Goal: Information Seeking & Learning: Learn about a topic

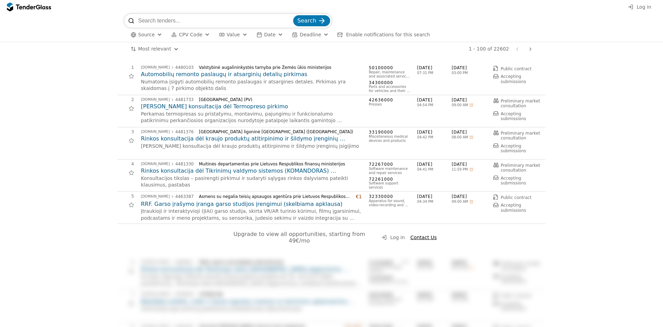
click at [203, 32] on div "button" at bounding box center [207, 34] width 25 height 23
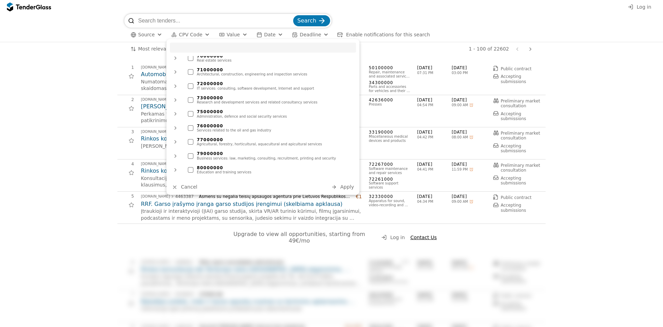
scroll to position [509, 0]
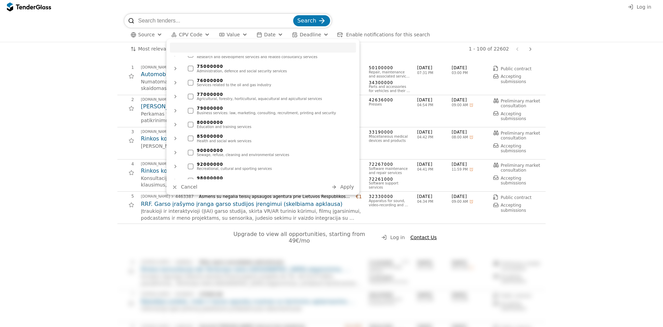
click at [193, 80] on div at bounding box center [191, 83] width 6 height 6
click at [342, 186] on span "Apply" at bounding box center [347, 187] width 14 height 6
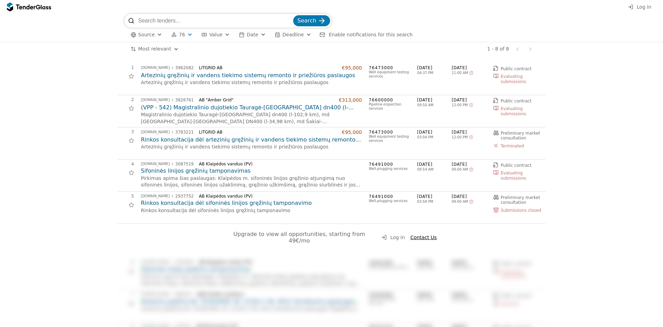
click at [214, 36] on span "Value" at bounding box center [215, 35] width 13 height 6
click at [256, 34] on div "button" at bounding box center [263, 34] width 25 height 23
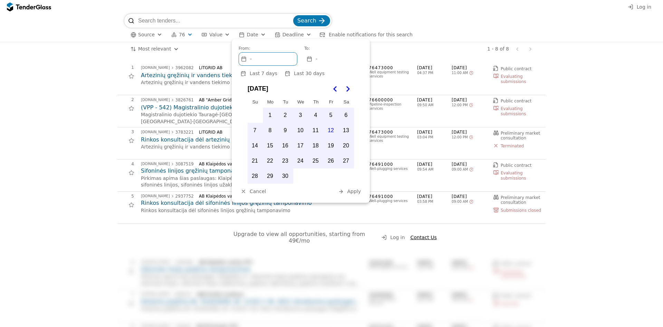
click at [286, 32] on span "Deadline" at bounding box center [293, 35] width 21 height 6
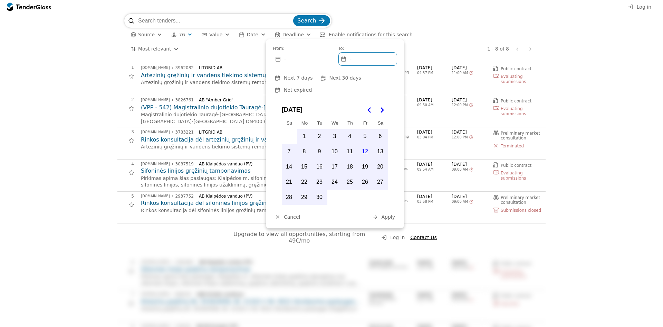
click at [140, 32] on span "Source" at bounding box center [146, 35] width 17 height 6
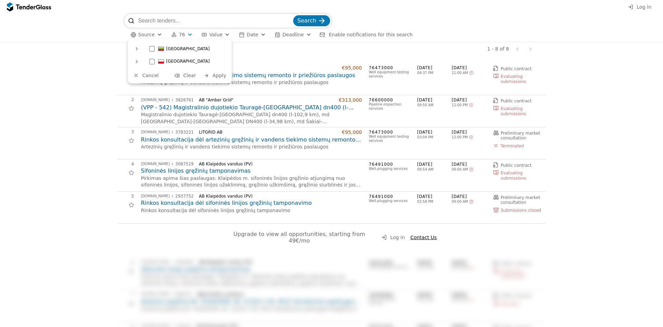
click at [154, 47] on div at bounding box center [152, 49] width 6 height 6
click at [217, 73] on span "Apply" at bounding box center [220, 76] width 14 height 6
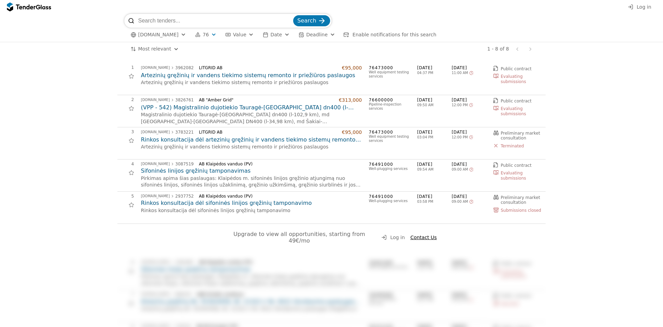
click at [210, 77] on h2 "Artezinių gręžinių ir vandens tiekimo sistemų remonto ir priežiūros paslaugos" at bounding box center [251, 76] width 221 height 8
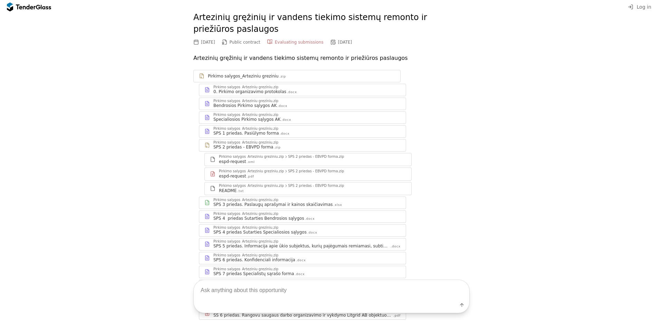
scroll to position [97, 0]
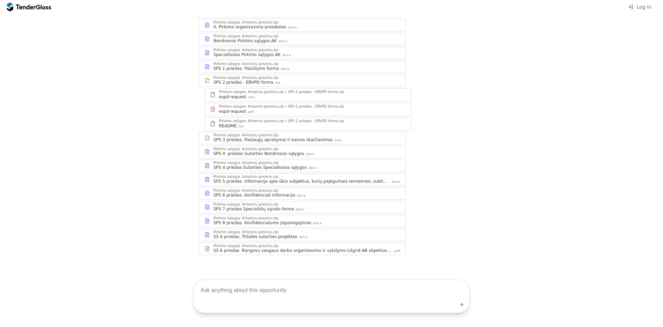
drag, startPoint x: 240, startPoint y: 291, endPoint x: 204, endPoint y: 303, distance: 38.7
click at [240, 291] on textarea at bounding box center [332, 290] width 276 height 20
type textarea "techninė specifikacija"
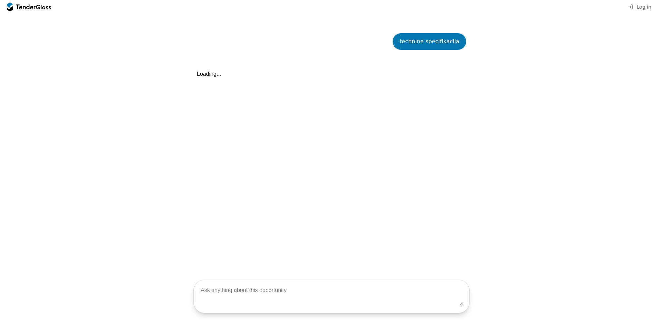
scroll to position [346, 0]
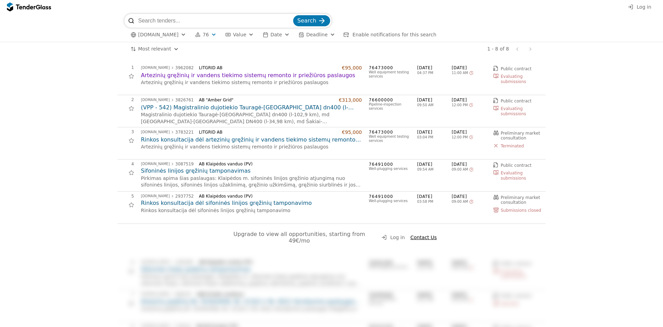
click at [33, 5] on div at bounding box center [25, 6] width 19 height 4
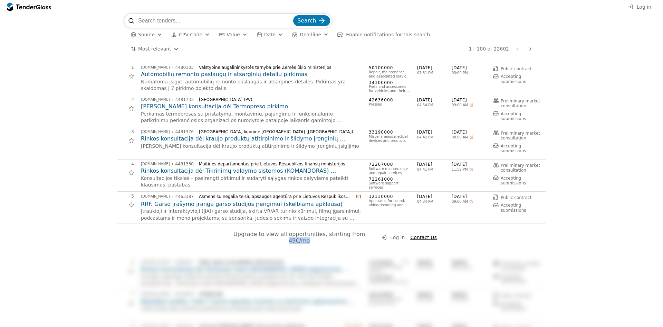
drag, startPoint x: 348, startPoint y: 237, endPoint x: 367, endPoint y: 238, distance: 18.7
click at [367, 238] on span "Upgrade to view all opportunities, starting from 49€/mo" at bounding box center [300, 236] width 133 height 13
